Goal: Entertainment & Leisure: Consume media (video, audio)

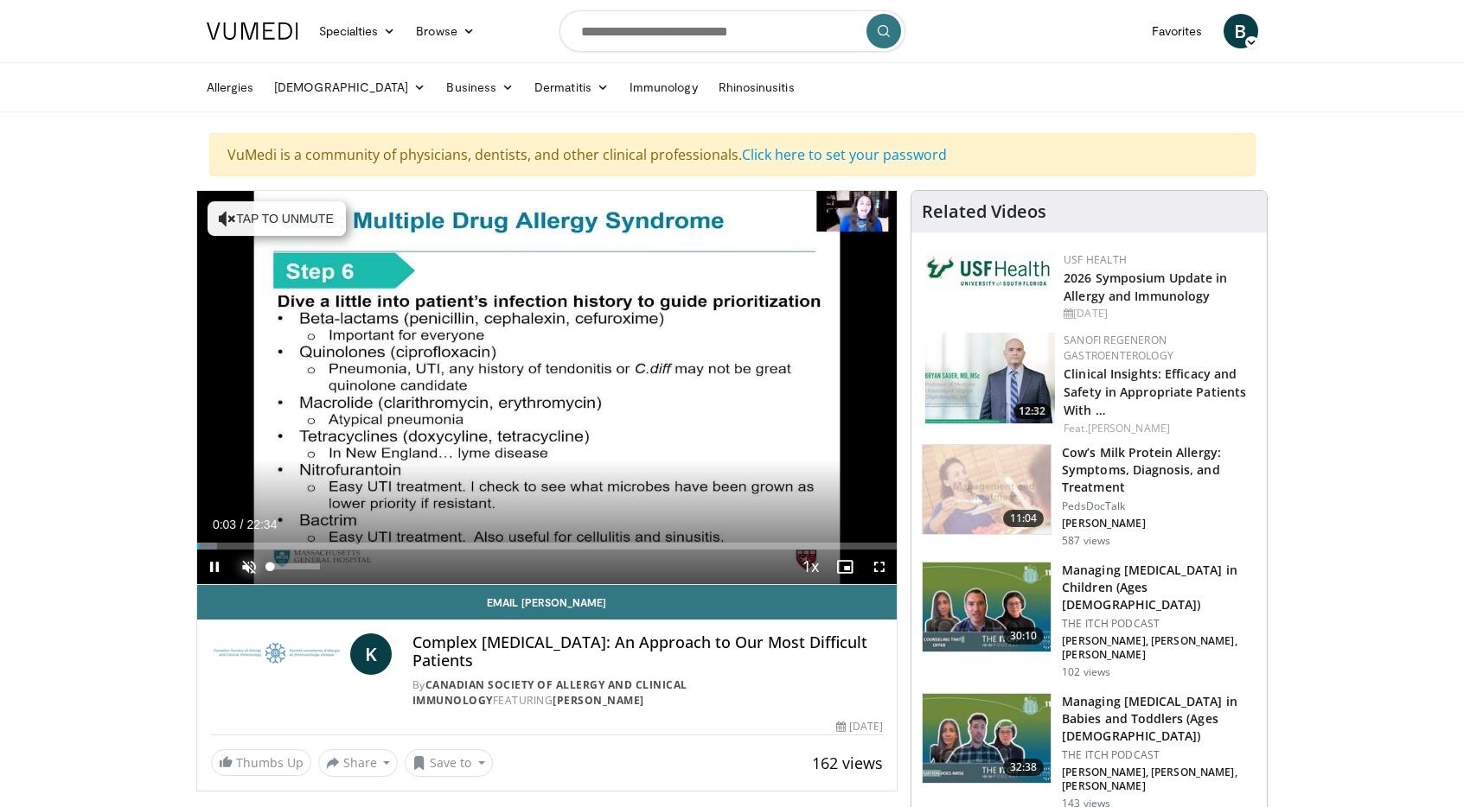
click at [238, 569] on span "Video Player" at bounding box center [249, 567] width 35 height 35
click at [885, 565] on span "Video Player" at bounding box center [879, 567] width 35 height 35
